Goal: Information Seeking & Learning: Learn about a topic

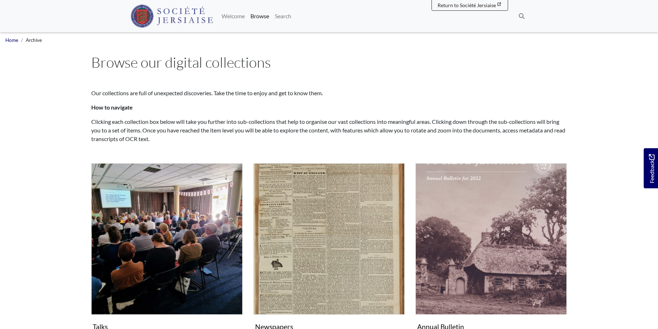
click at [343, 163] on img "Subcollection" at bounding box center [328, 238] width 151 height 151
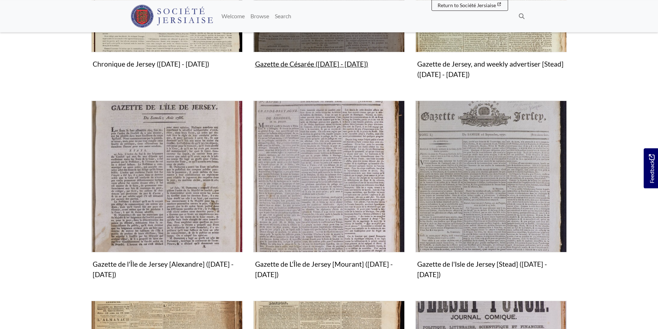
scroll to position [365, 0]
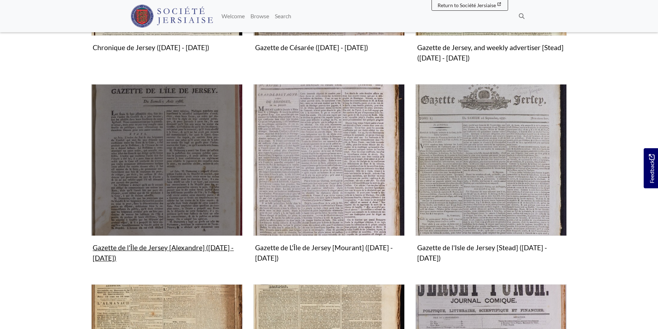
click at [163, 186] on img "Subcollection" at bounding box center [166, 159] width 151 height 151
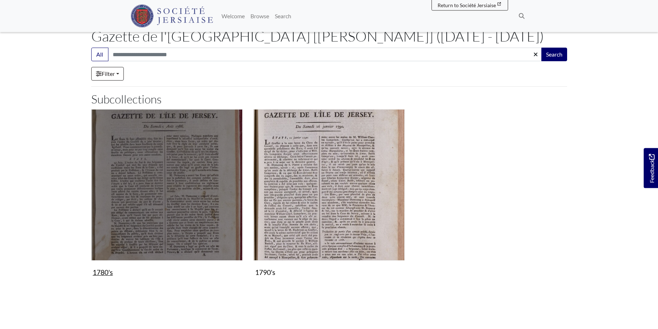
scroll to position [155, 0]
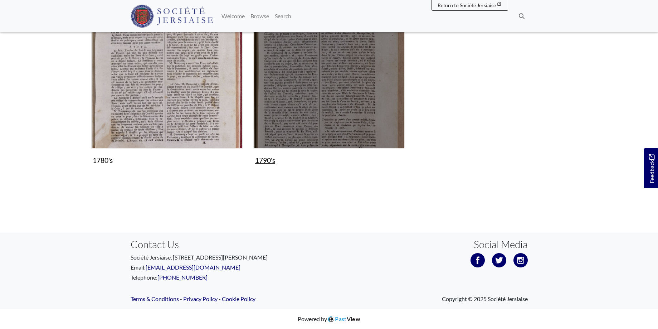
click at [362, 93] on img "Subcollection" at bounding box center [328, 72] width 151 height 151
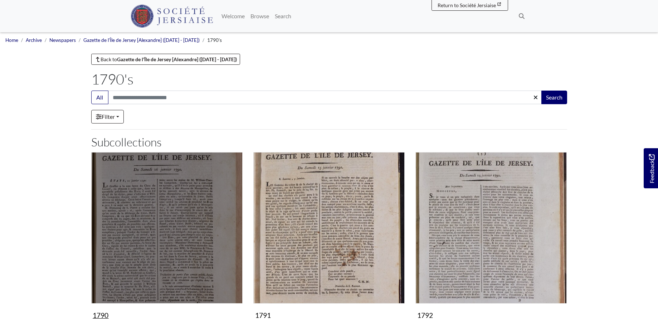
click at [174, 240] on img "Subcollection" at bounding box center [166, 227] width 151 height 151
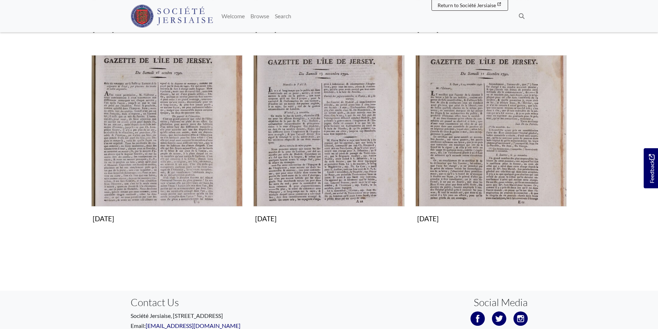
scroll to position [724, 0]
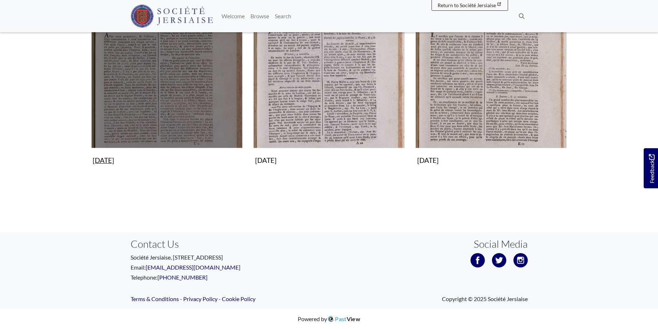
click at [162, 105] on img "Subcollection" at bounding box center [166, 72] width 151 height 151
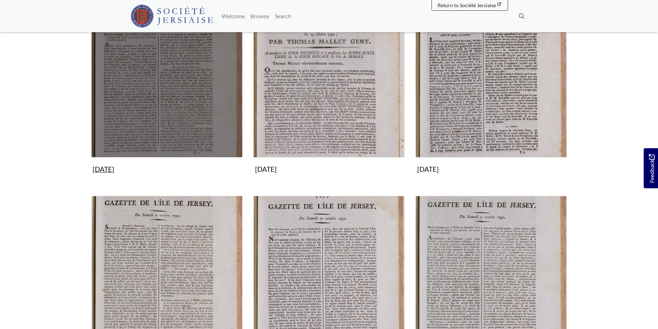
scroll to position [292, 0]
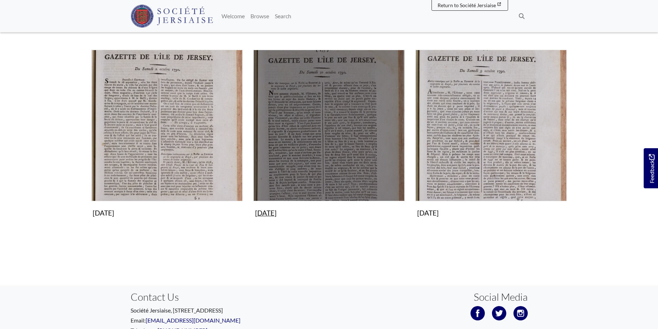
click at [340, 148] on img "Subcollection" at bounding box center [328, 125] width 151 height 151
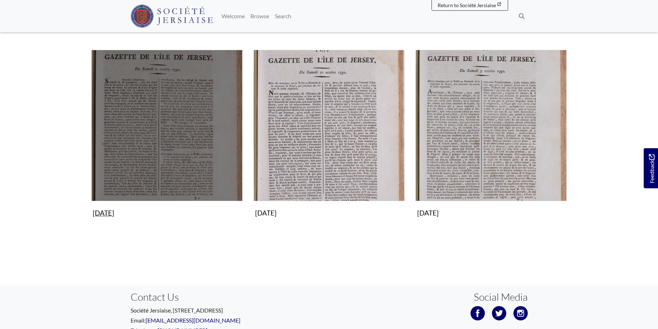
click at [140, 117] on img "Subcollection" at bounding box center [166, 125] width 151 height 151
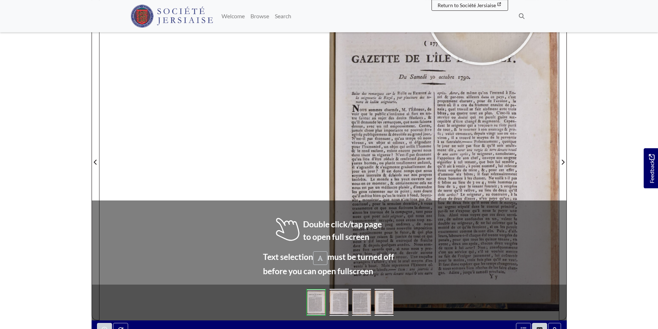
scroll to position [116, 0]
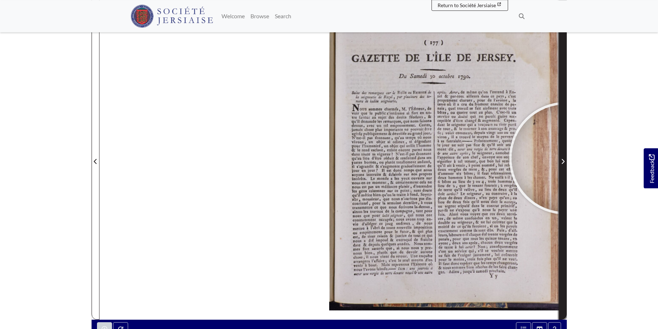
click at [565, 158] on span "Next Page" at bounding box center [562, 161] width 7 height 9
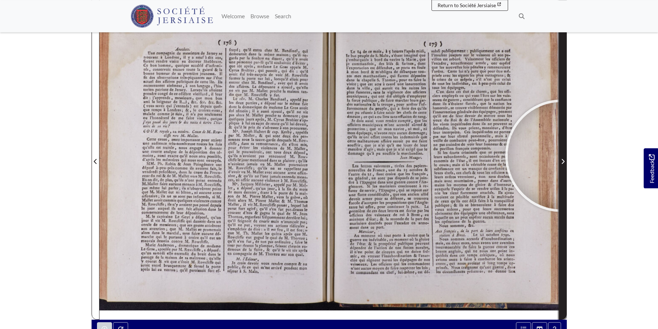
click at [561, 156] on span "Next Page" at bounding box center [562, 157] width 7 height 324
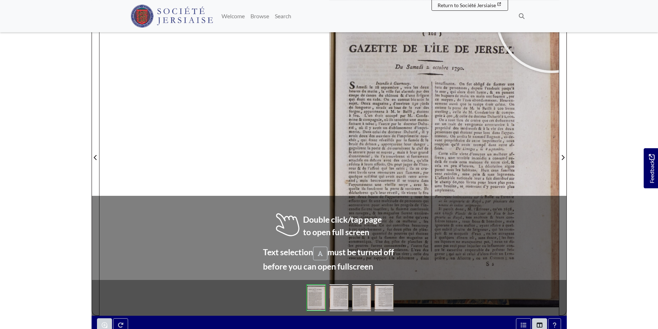
scroll to position [126, 0]
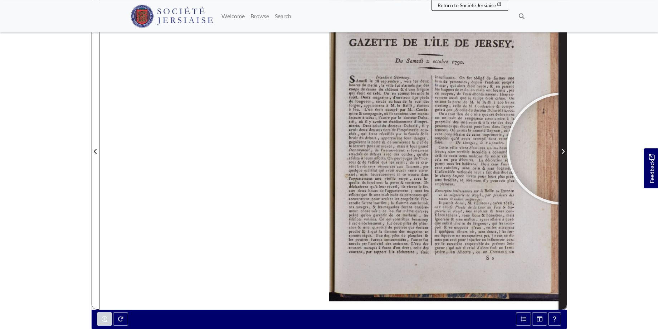
click at [563, 148] on span "Next Page" at bounding box center [562, 151] width 7 height 9
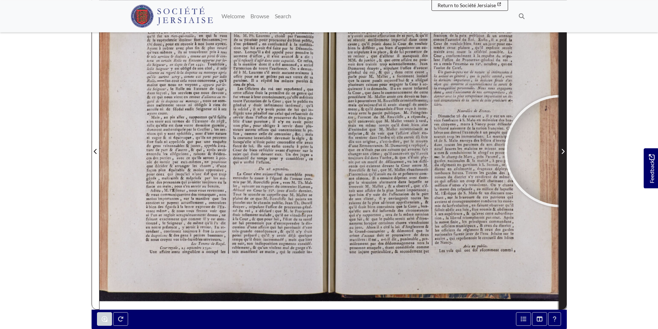
click at [561, 151] on span "Next Page" at bounding box center [562, 151] width 7 height 9
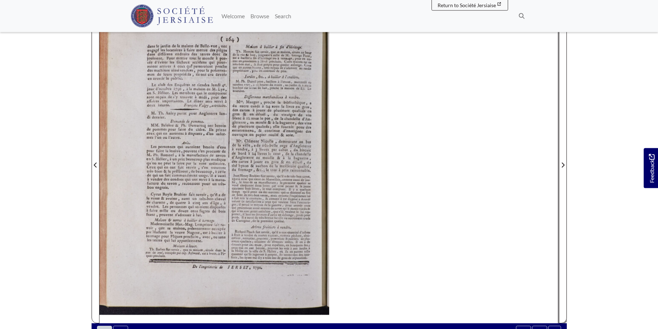
scroll to position [100, 0]
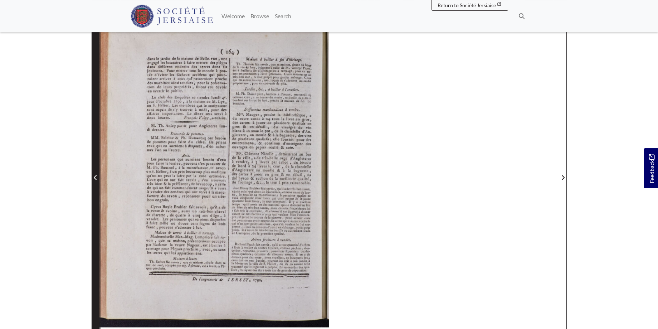
click at [96, 175] on icon "Previous Page" at bounding box center [96, 178] width 4 height 6
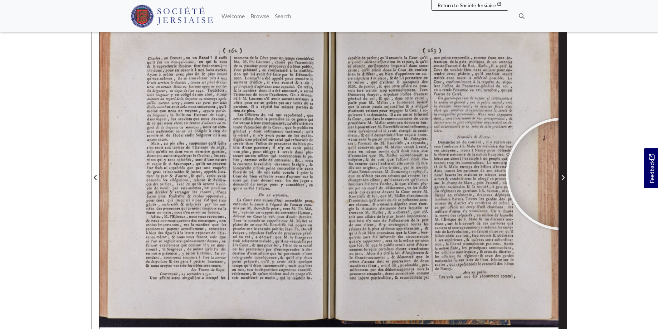
click at [562, 174] on span "Next Page" at bounding box center [562, 177] width 7 height 9
